Goal: Answer question/provide support: Answer question/provide support

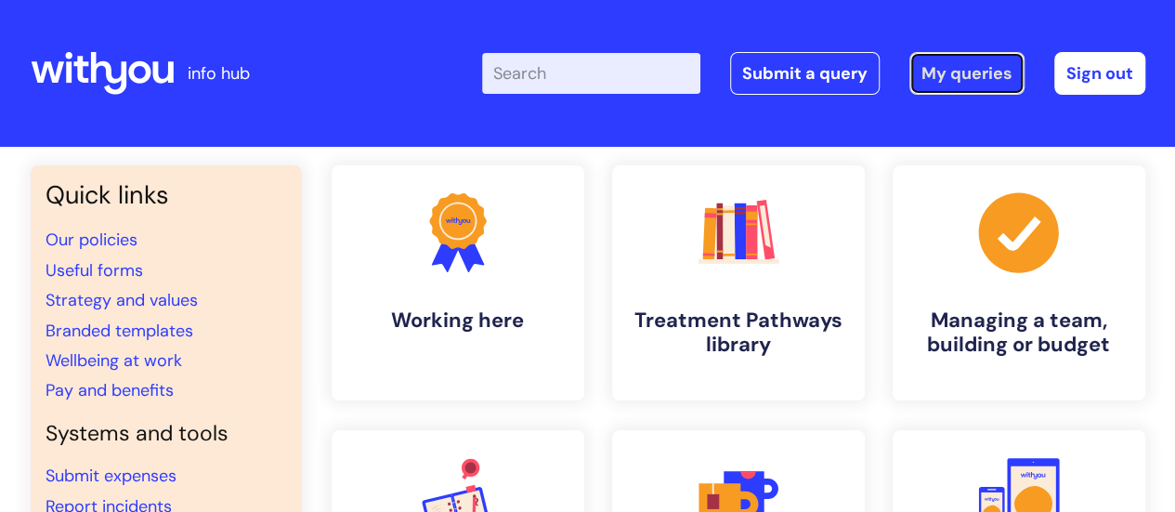
click at [972, 72] on link "My queries" at bounding box center [966, 73] width 115 height 43
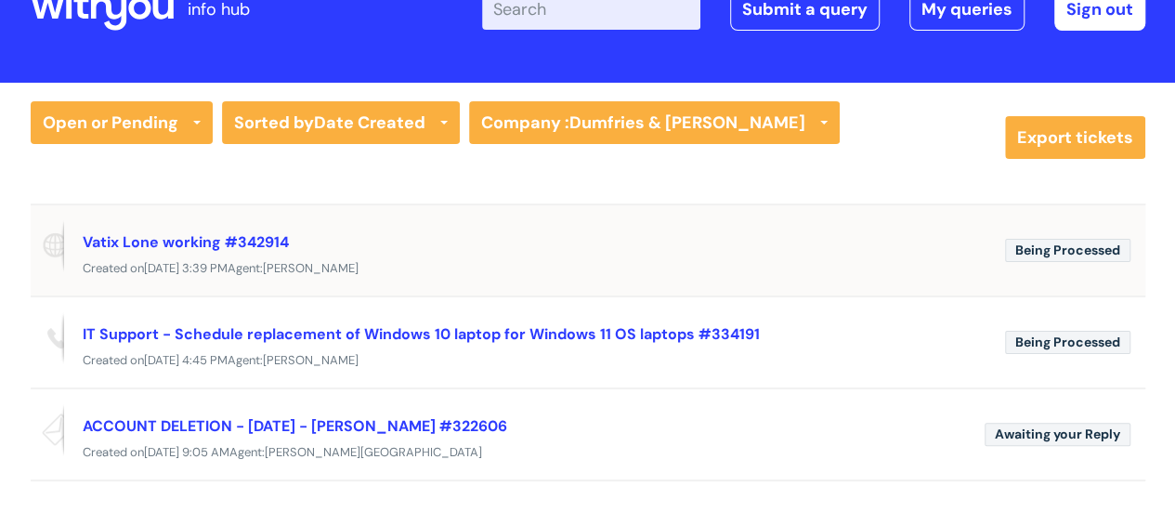
scroll to position [93, 0]
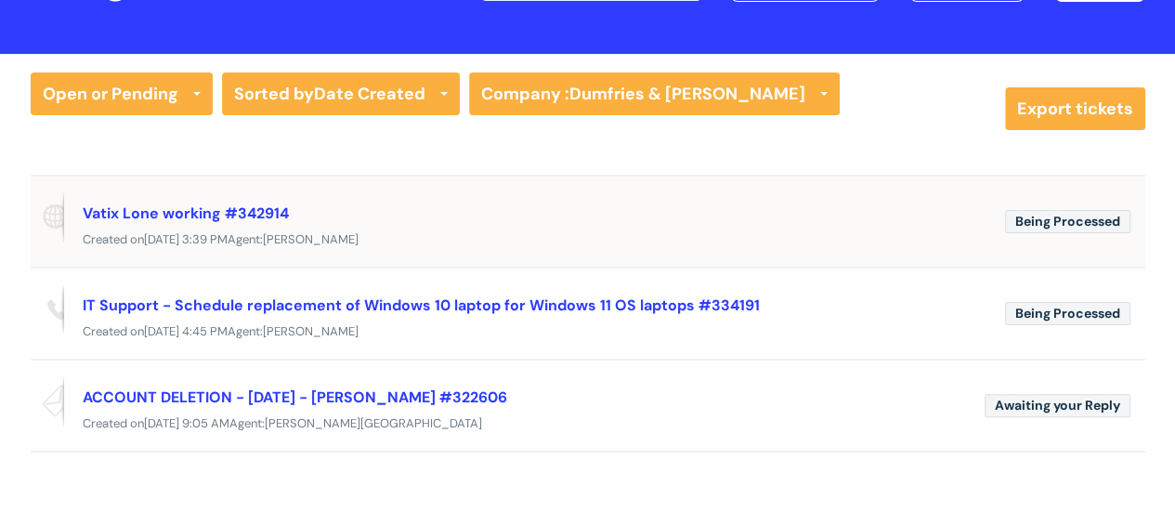
click at [433, 217] on div "Vatix Lone working #342914" at bounding box center [537, 213] width 908 height 30
click at [220, 217] on link "Vatix Lone working #342914" at bounding box center [186, 213] width 206 height 20
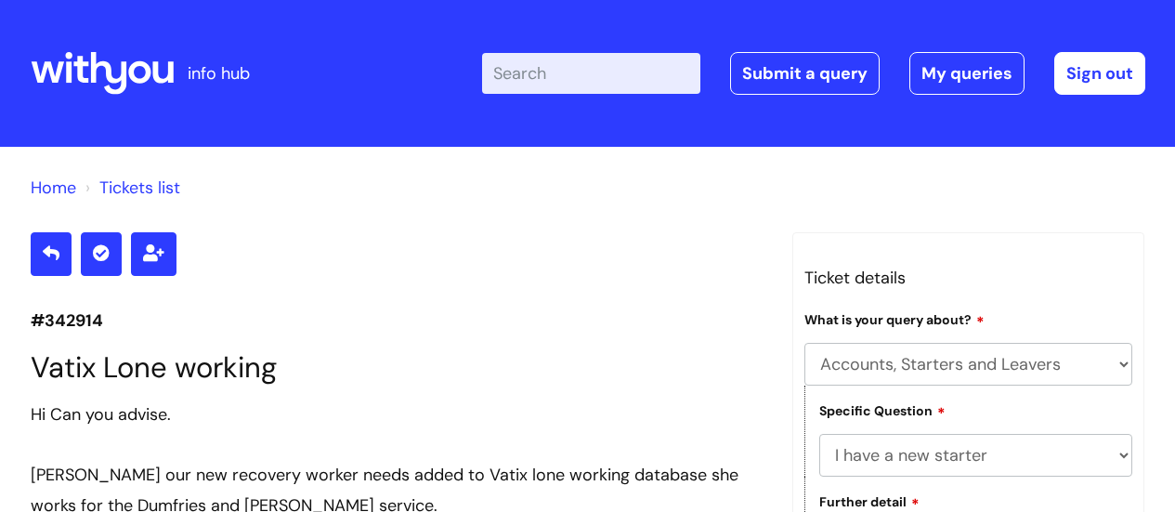
select select "Accounts, Starters and Leavers"
select select "I have a new starter"
select select "Something else"
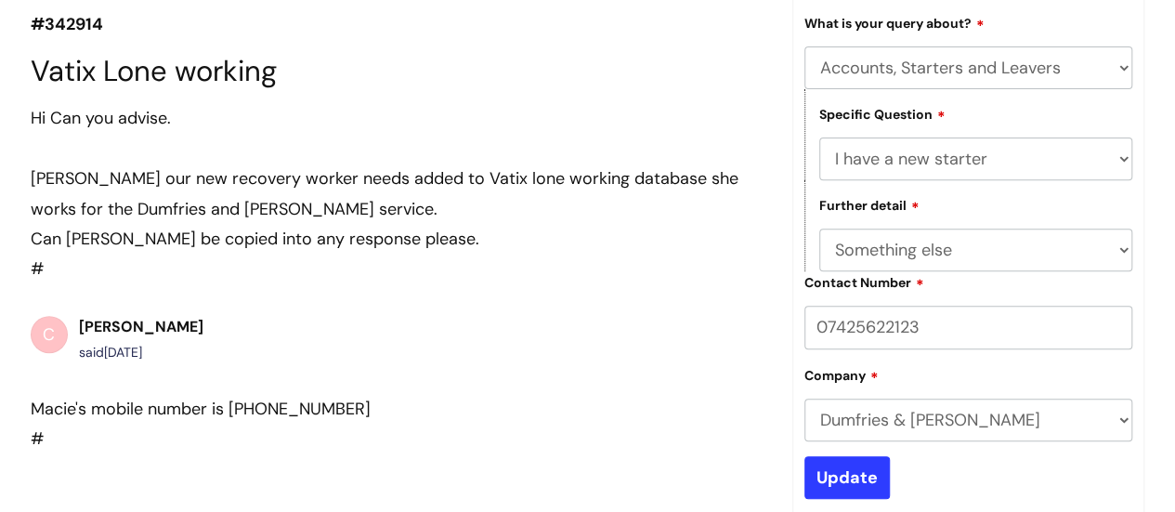
scroll to position [279, 0]
